Goal: Information Seeking & Learning: Learn about a topic

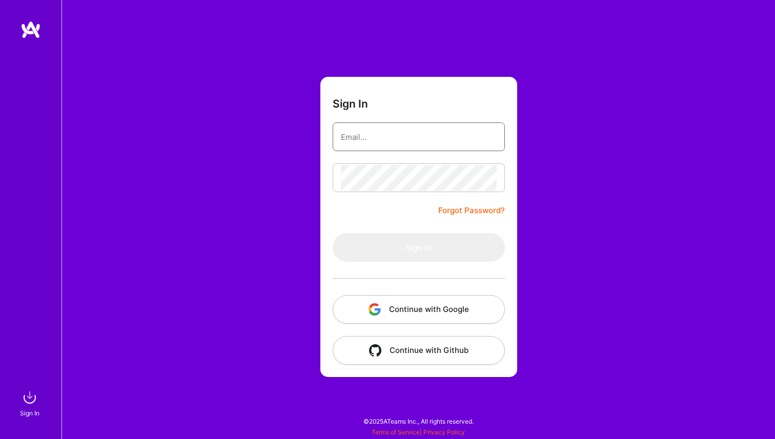
click at [365, 130] on input "email" at bounding box center [419, 137] width 156 height 26
click at [0, 434] on com-1password-button at bounding box center [0, 434] width 0 height 0
type input "[EMAIL_ADDRESS][PERSON_NAME][DOMAIN_NAME]"
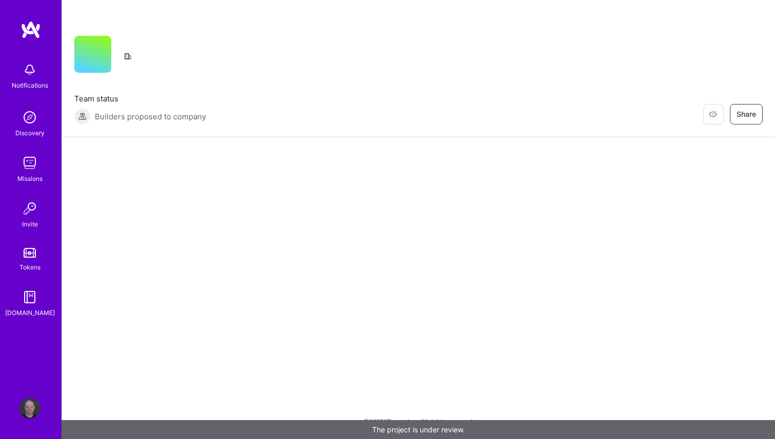
click at [28, 169] on img at bounding box center [29, 163] width 20 height 20
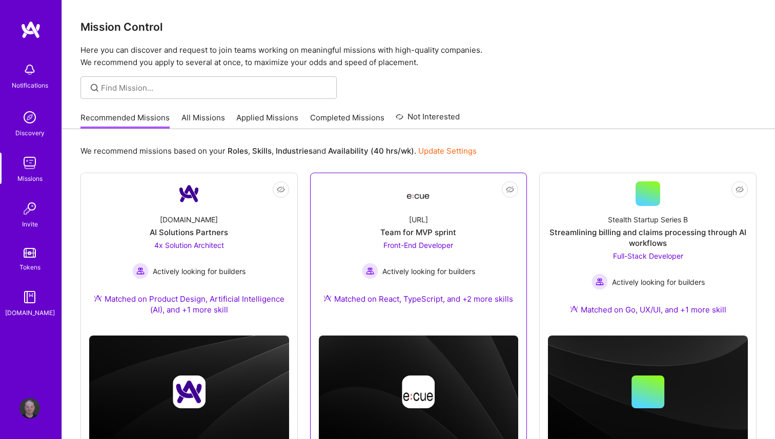
click at [449, 236] on div "Team for MVP sprint" at bounding box center [418, 232] width 76 height 11
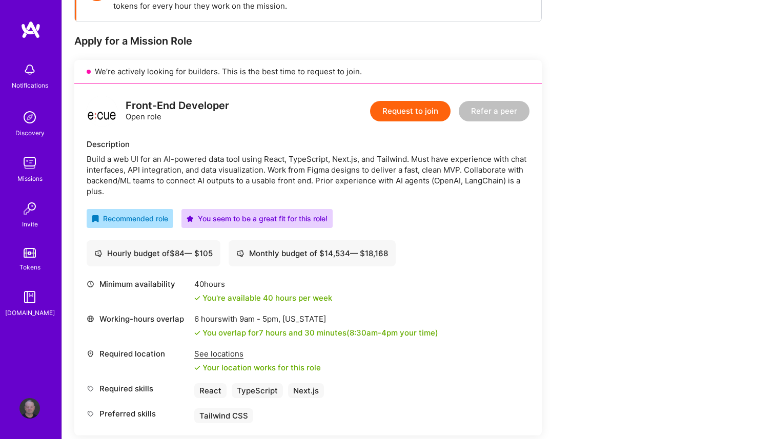
scroll to position [289, 0]
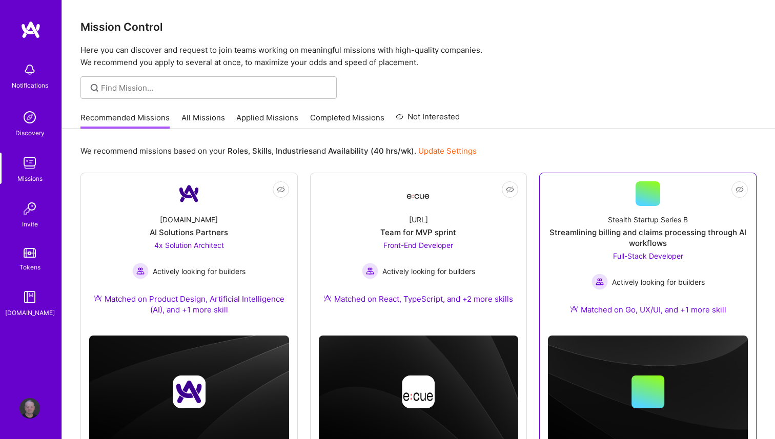
click at [708, 246] on div "Streamlining billing and claims processing through AI workflows" at bounding box center [648, 238] width 200 height 22
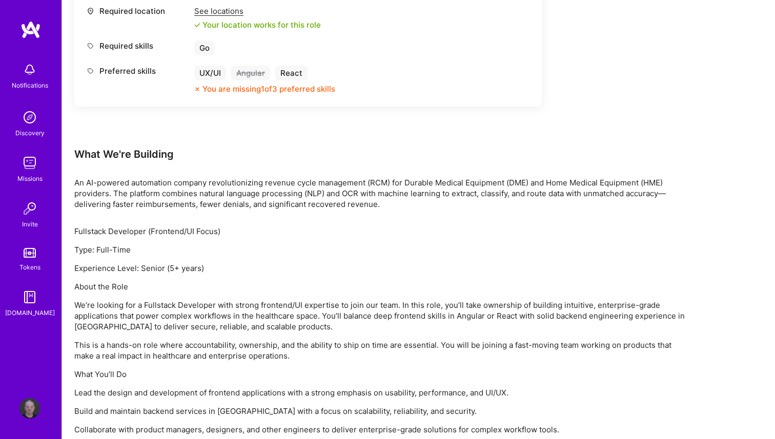
scroll to position [702, 0]
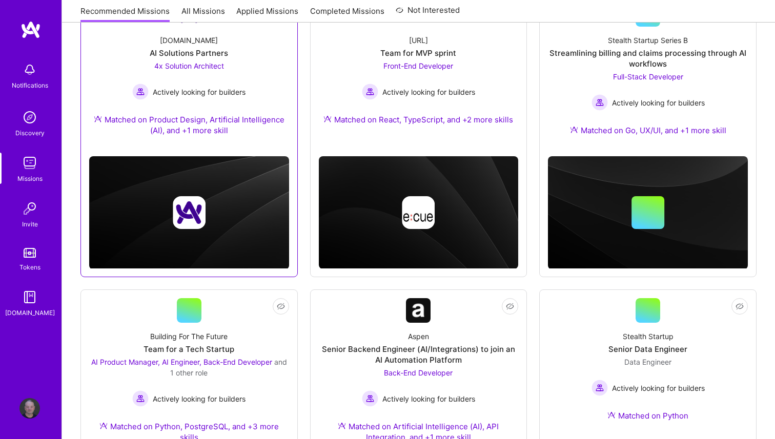
scroll to position [428, 0]
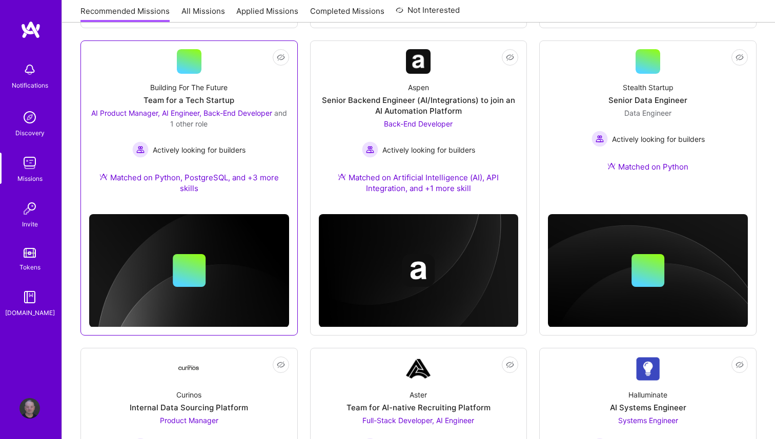
click at [232, 76] on div "Building For The Future Team for a Tech Startup AI Product Manager, AI Engineer…" at bounding box center [189, 140] width 200 height 132
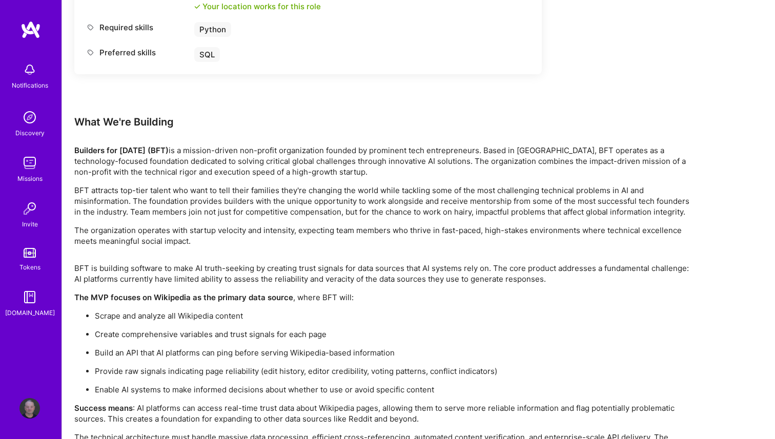
scroll to position [1731, 0]
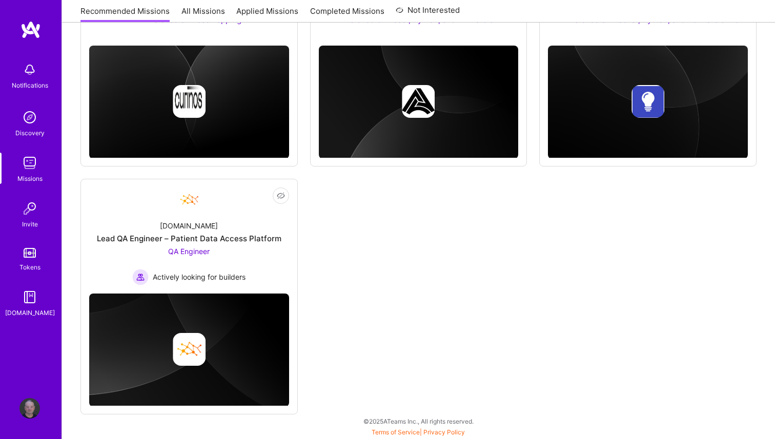
scroll to position [428, 0]
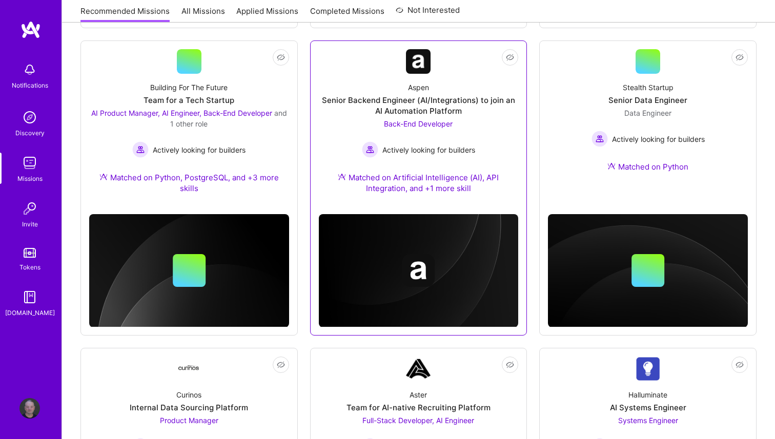
click at [419, 200] on div "Aspen Senior Backend Engineer (AI/Integrations) to join an AI Automation Platfo…" at bounding box center [419, 140] width 200 height 132
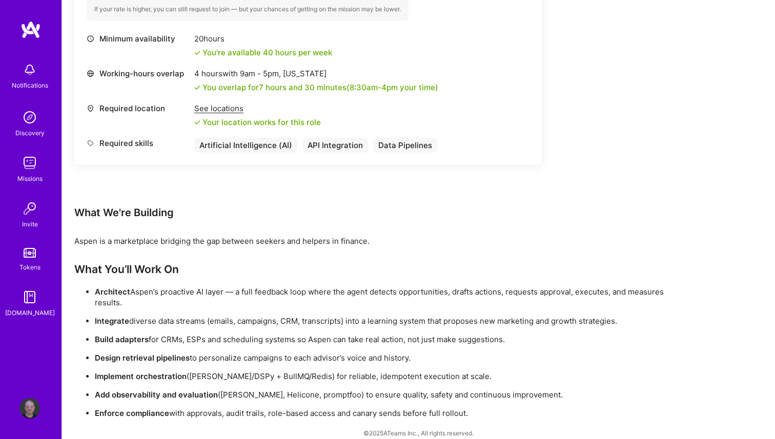
scroll to position [474, 0]
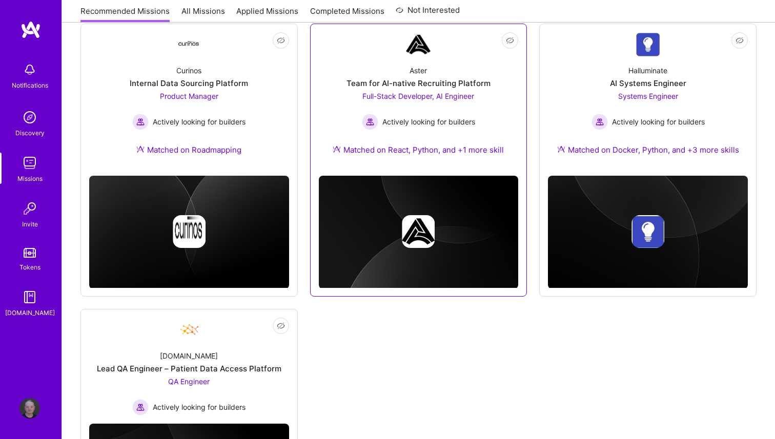
scroll to position [750, 0]
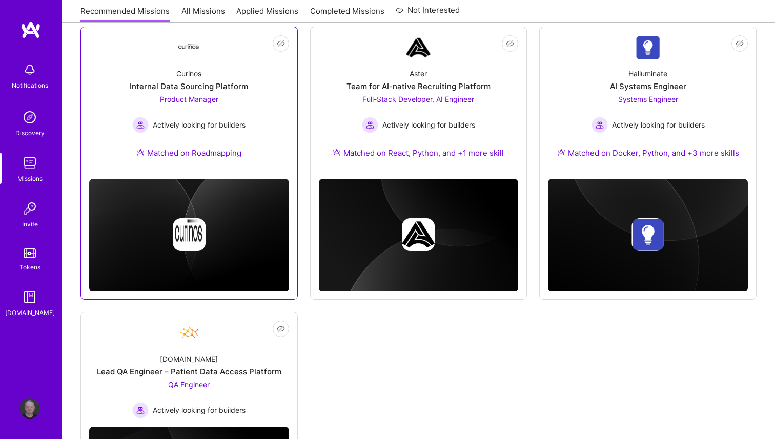
click at [266, 138] on div "Curinos Internal Data Sourcing Platform Product Manager Actively looking for bu…" at bounding box center [189, 115] width 200 height 111
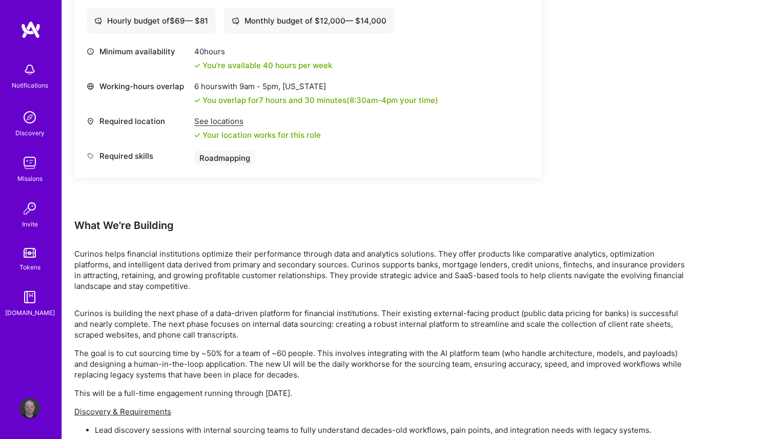
scroll to position [552, 0]
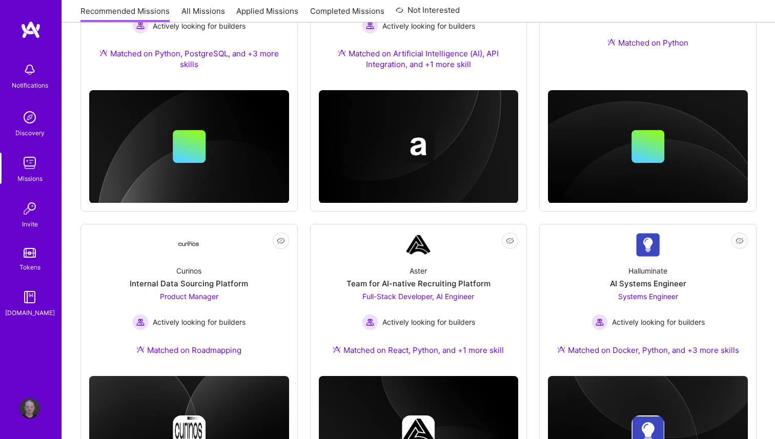
scroll to position [750, 0]
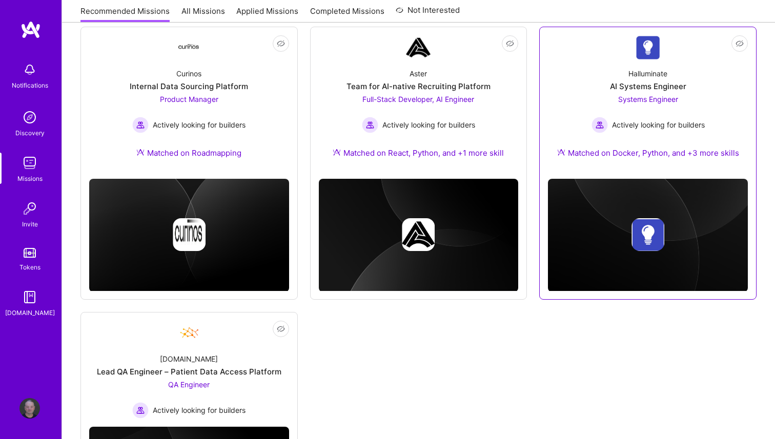
click at [653, 127] on span "Actively looking for builders" at bounding box center [658, 124] width 93 height 11
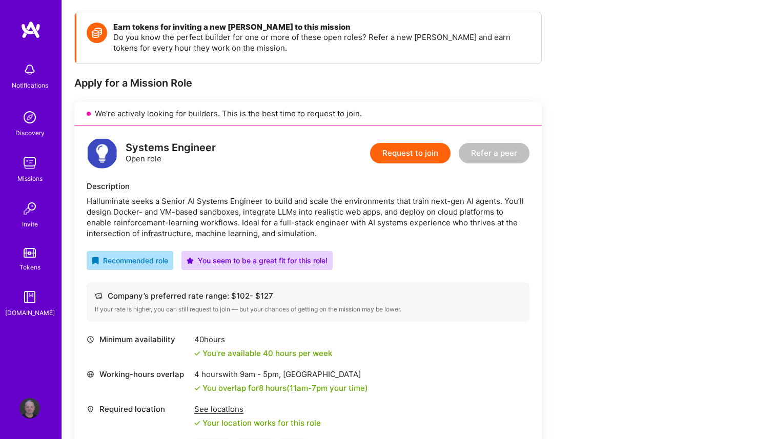
scroll to position [107, 0]
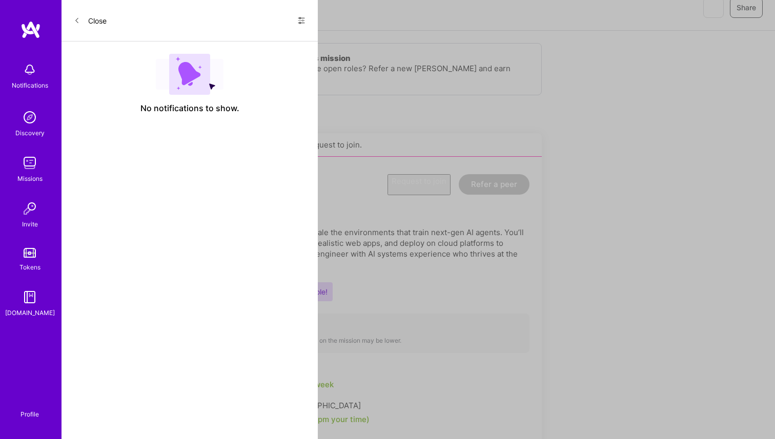
scroll to position [750, 0]
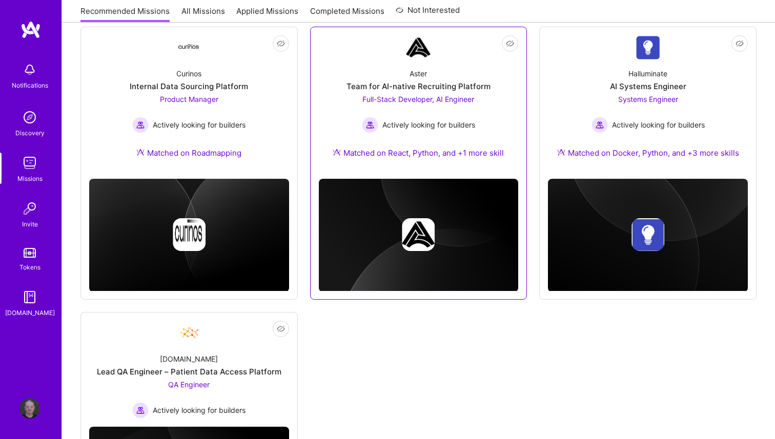
click at [417, 103] on span "Full-Stack Developer, AI Engineer" at bounding box center [418, 99] width 112 height 9
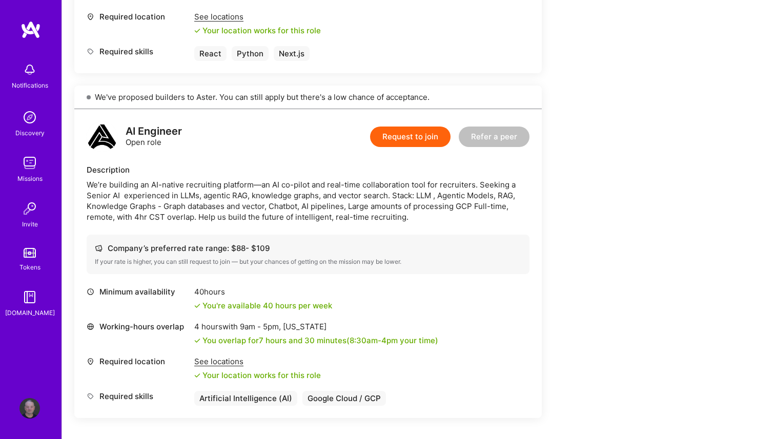
scroll to position [714, 0]
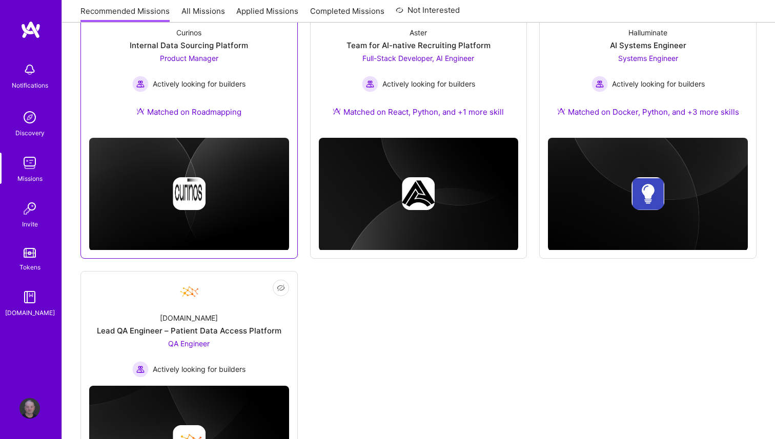
scroll to position [883, 0]
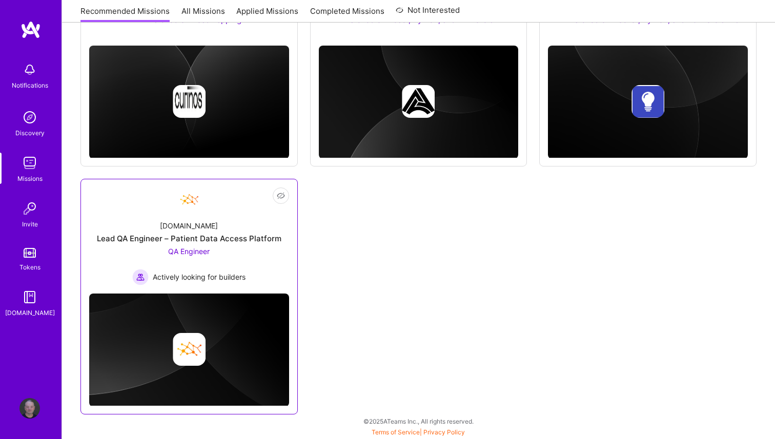
click at [218, 251] on div "QA Engineer Actively looking for builders" at bounding box center [188, 265] width 113 height 39
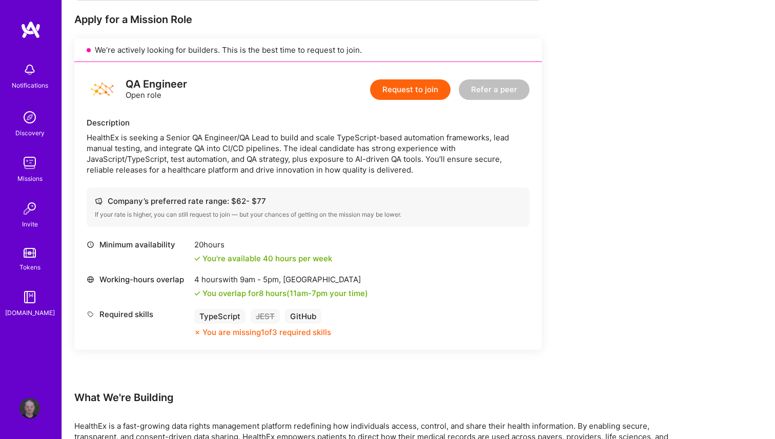
scroll to position [249, 0]
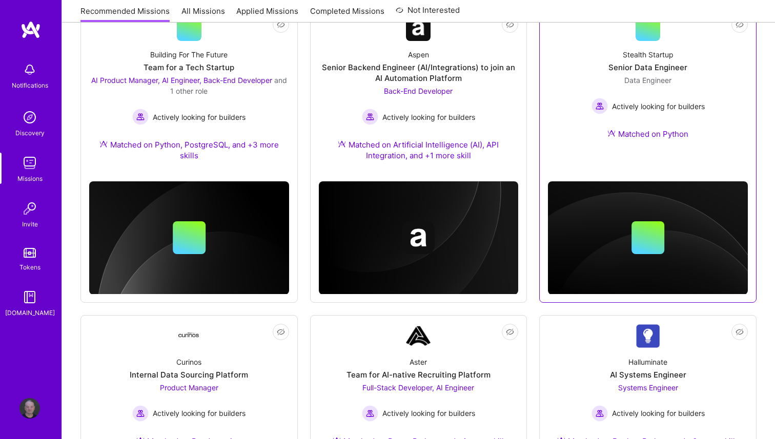
scroll to position [463, 0]
